Goal: Find specific page/section: Find specific page/section

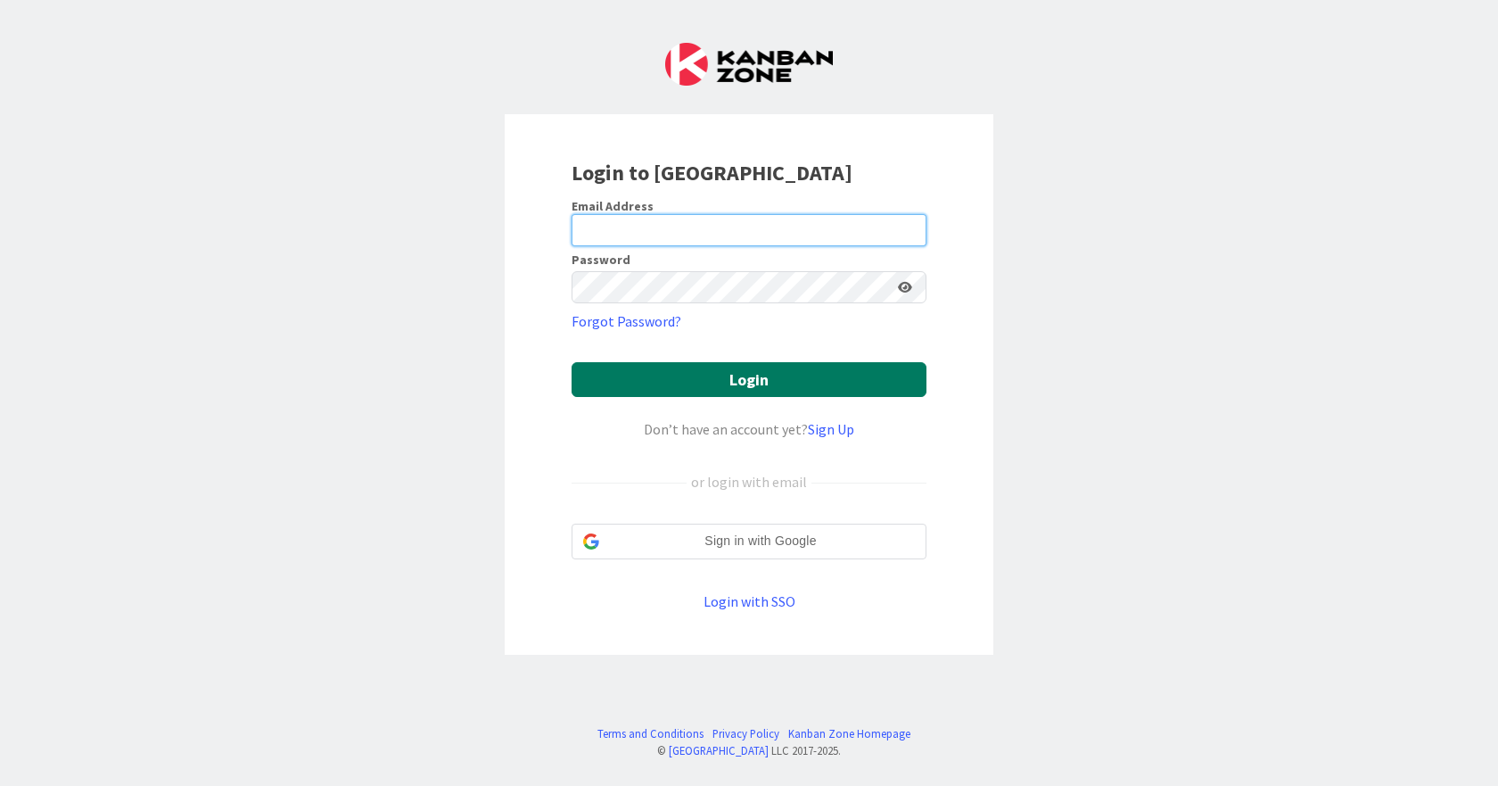
type input "[EMAIL_ADDRESS][DOMAIN_NAME]"
click at [740, 374] on button "Login" at bounding box center [749, 379] width 355 height 35
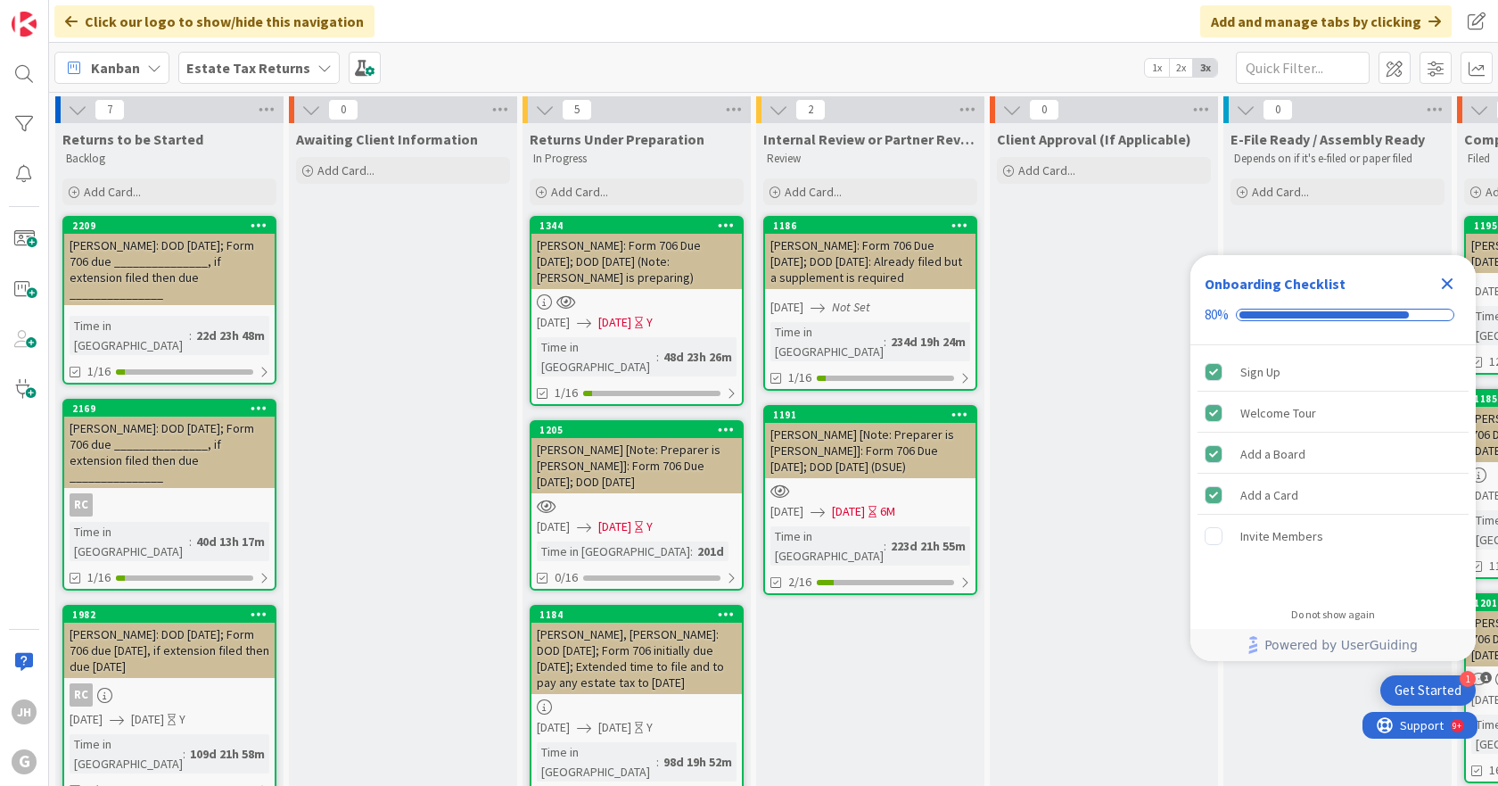
click at [267, 61] on b "Estate Tax Returns" at bounding box center [248, 68] width 124 height 18
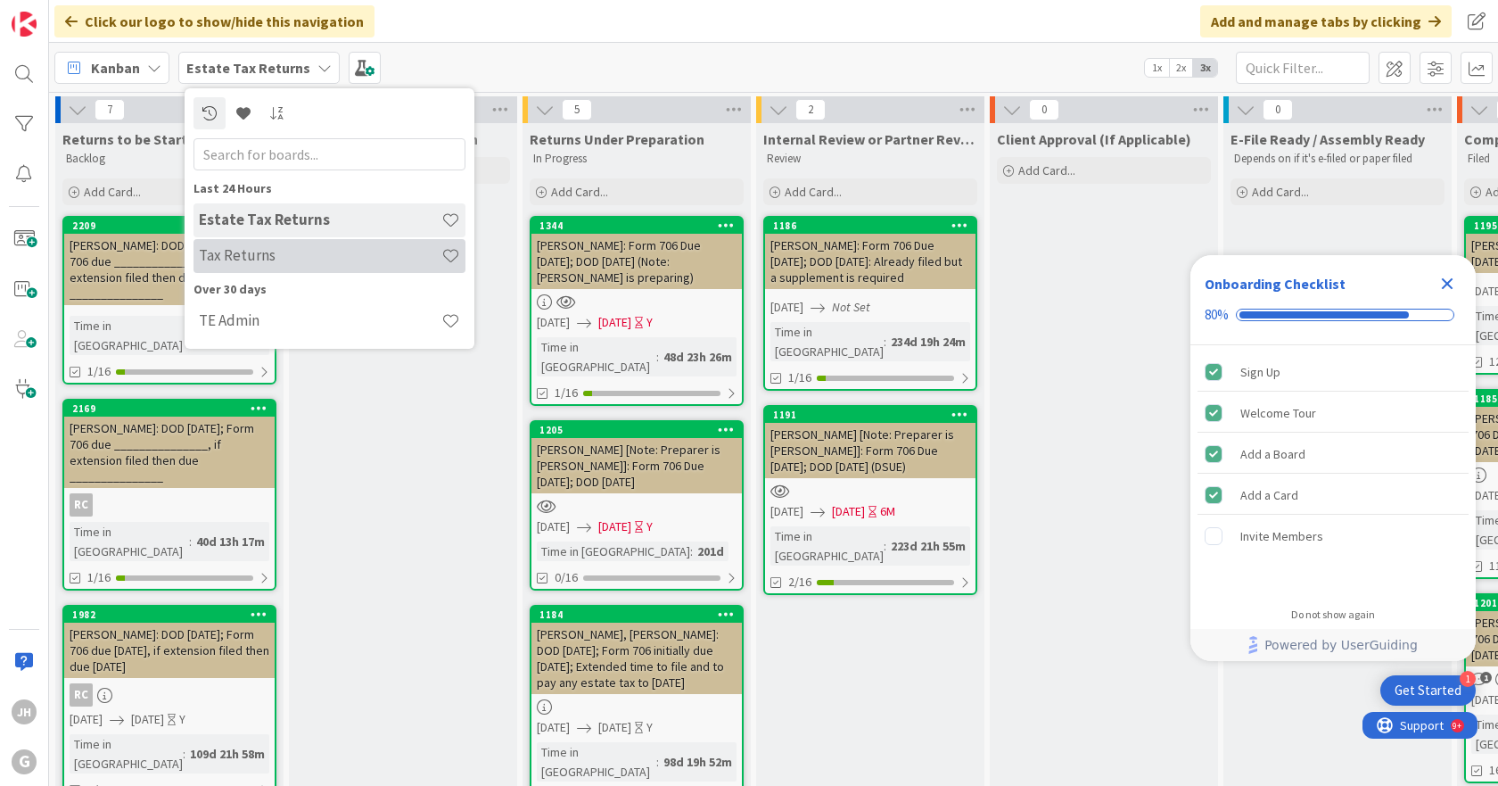
click at [258, 255] on h4 "Tax Returns" at bounding box center [320, 255] width 243 height 18
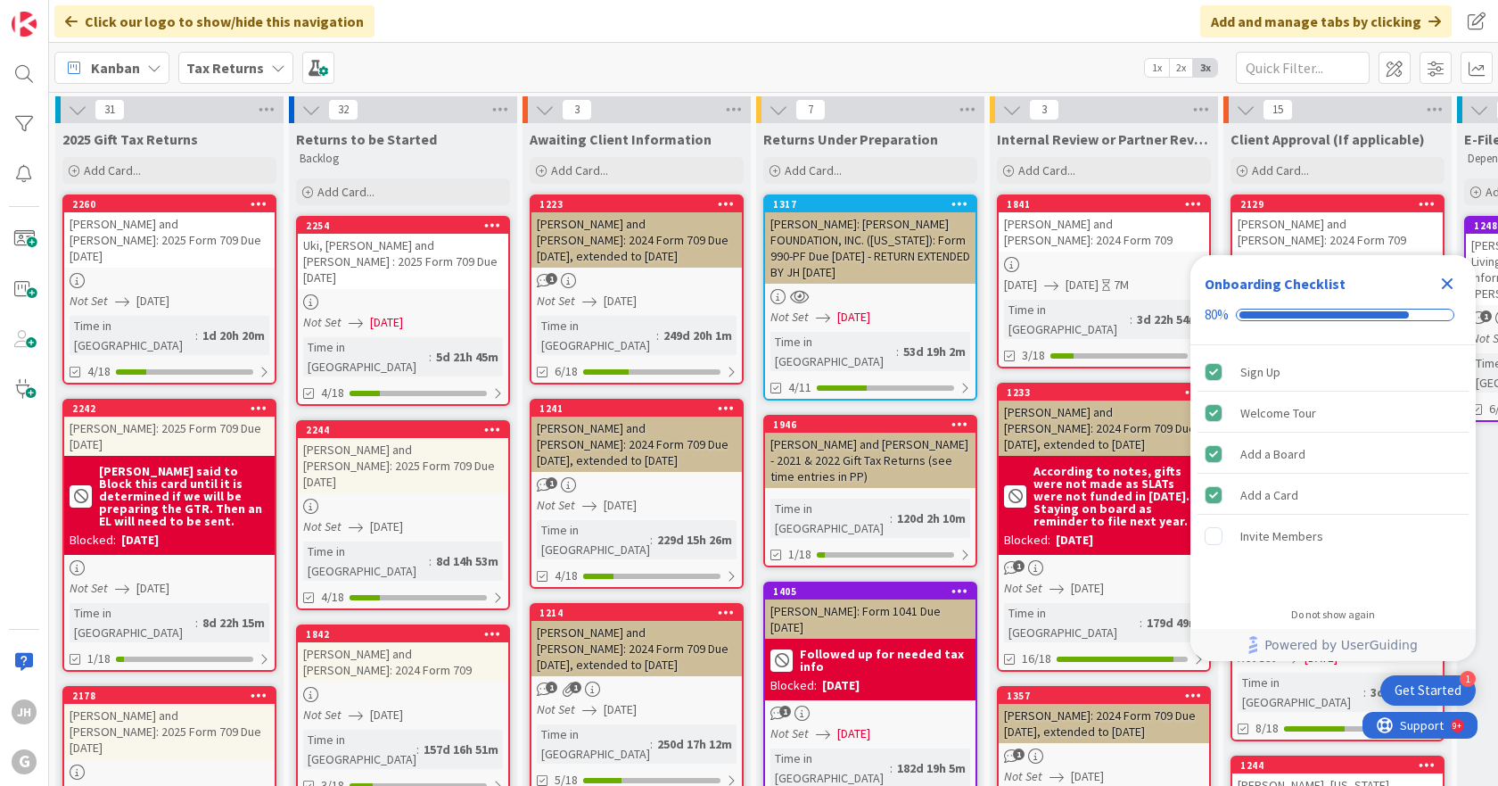
click at [1450, 273] on icon "Close Checklist" at bounding box center [1447, 283] width 21 height 21
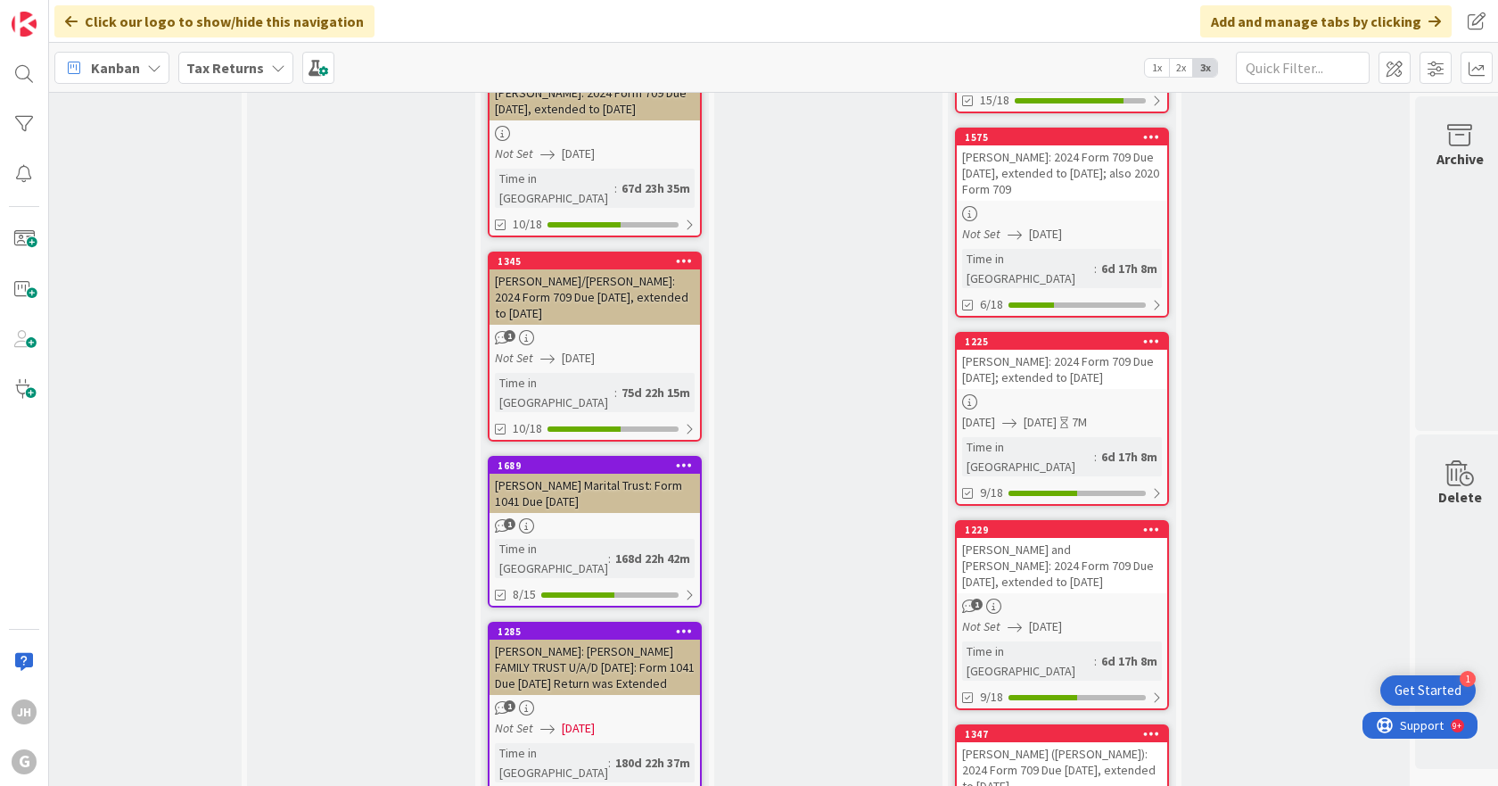
scroll to position [2497, 743]
